Goal: Task Accomplishment & Management: Manage account settings

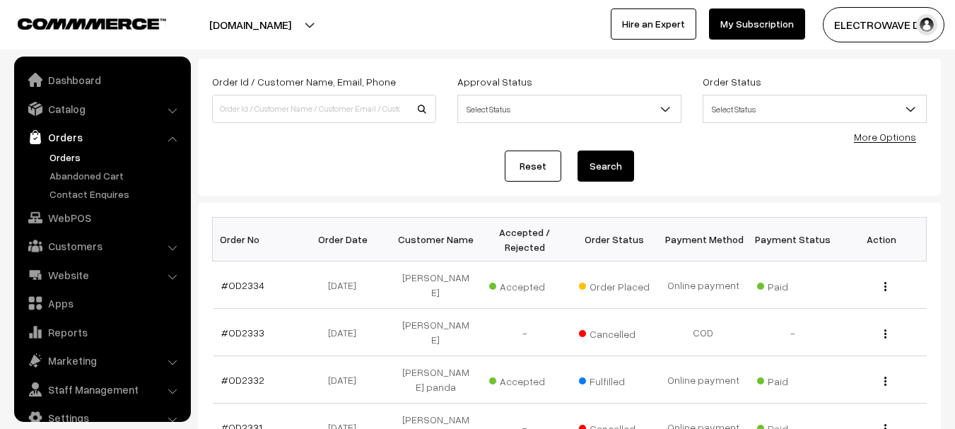
scroll to position [23, 0]
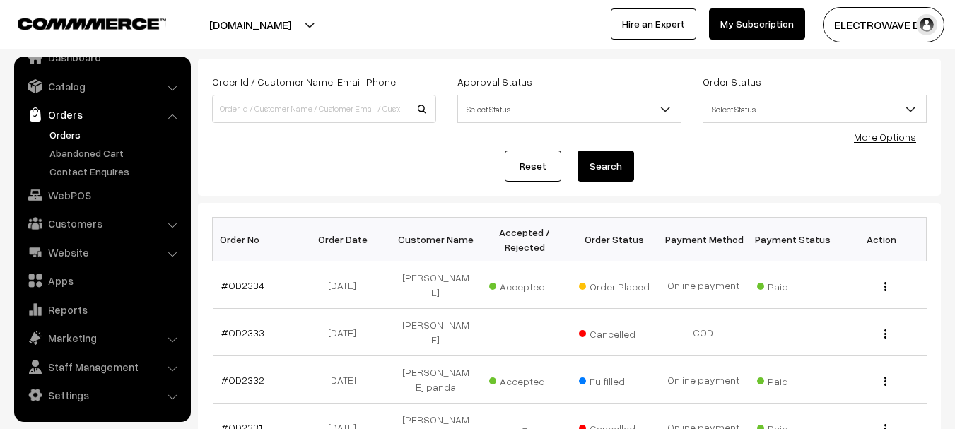
click at [47, 136] on link "Orders" at bounding box center [116, 134] width 140 height 15
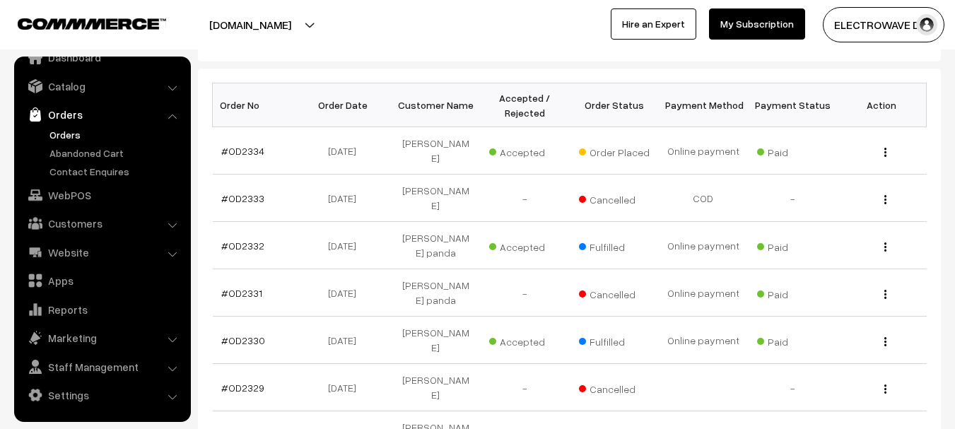
scroll to position [212, 0]
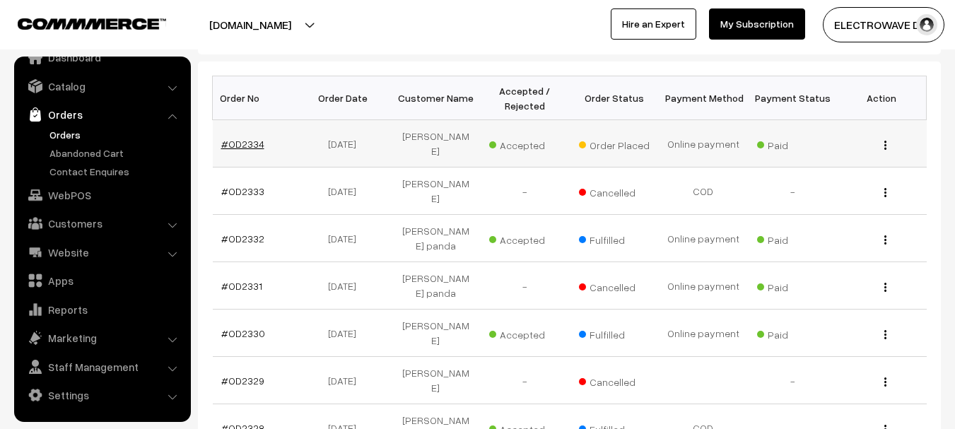
click at [240, 138] on link "#OD2334" at bounding box center [242, 144] width 43 height 12
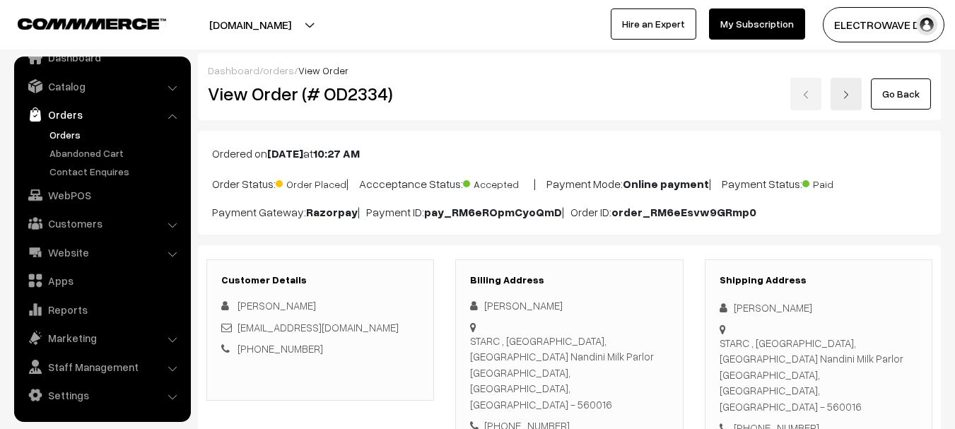
click at [57, 123] on link "Orders" at bounding box center [102, 114] width 168 height 25
click at [52, 136] on link "Orders" at bounding box center [116, 134] width 140 height 15
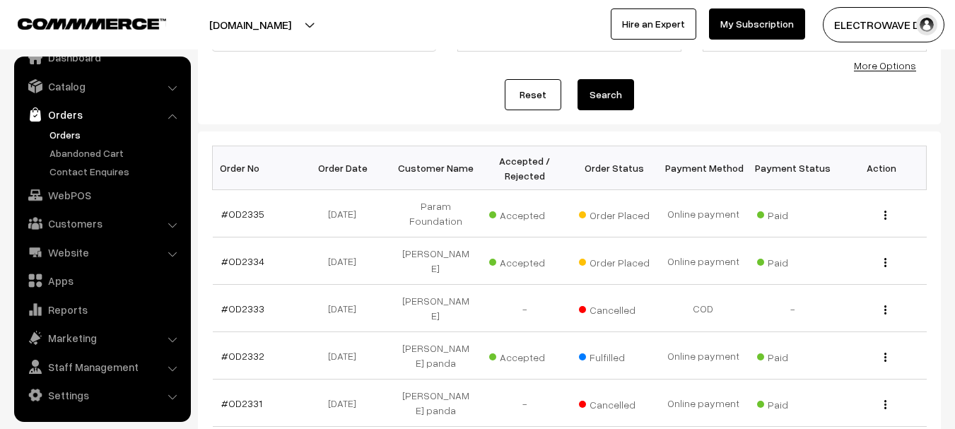
scroll to position [141, 0]
click at [221, 210] on link "#OD2335" at bounding box center [242, 215] width 43 height 12
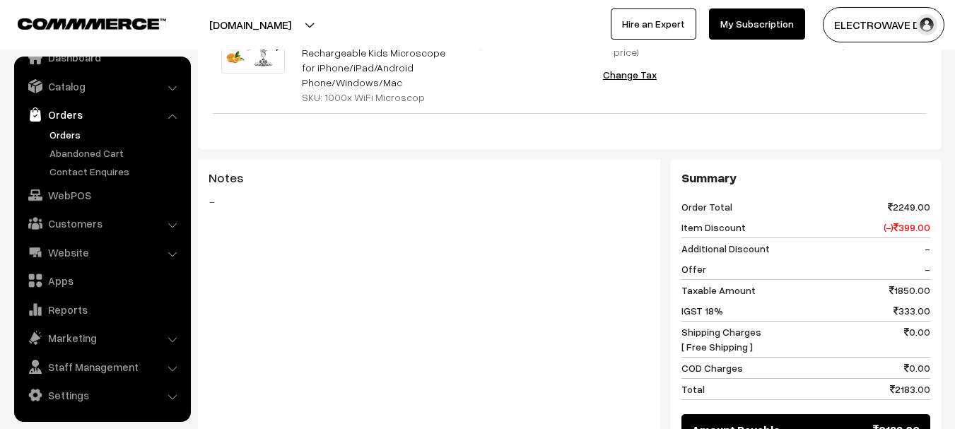
scroll to position [566, 0]
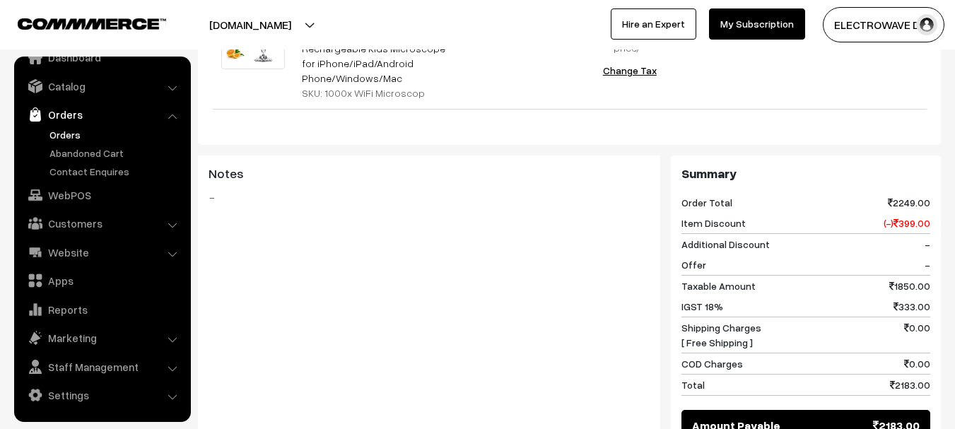
click at [578, 317] on div "Notes -" at bounding box center [429, 304] width 462 height 296
